Goal: Book appointment/travel/reservation

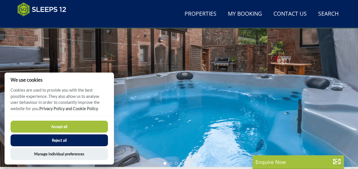
scroll to position [78, 0]
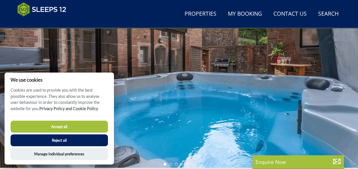
click at [332, 87] on div at bounding box center [179, 69] width 358 height 200
click at [65, 125] on button "Accept all" at bounding box center [59, 127] width 97 height 12
checkbox input "true"
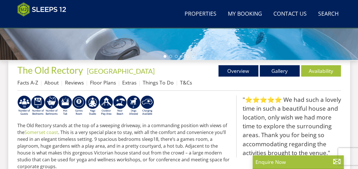
scroll to position [182, 0]
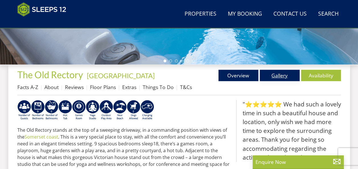
click at [272, 80] on link "Gallery" at bounding box center [280, 75] width 40 height 11
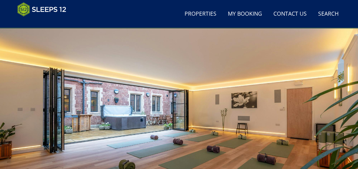
scroll to position [33, 0]
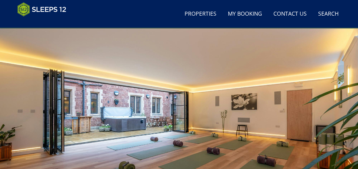
click at [246, 112] on div at bounding box center [179, 115] width 358 height 200
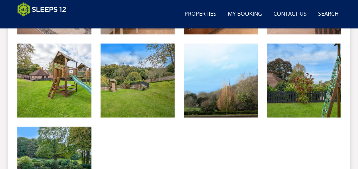
scroll to position [1072, 0]
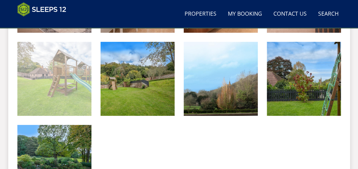
click at [54, 78] on img at bounding box center [54, 79] width 74 height 74
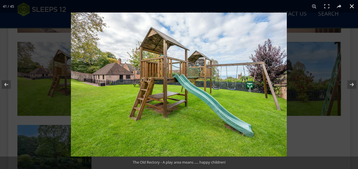
click at [351, 9] on button at bounding box center [352, 6] width 13 height 13
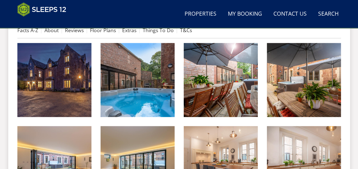
scroll to position [29, 0]
